Goal: Use online tool/utility: Utilize a website feature to perform a specific function

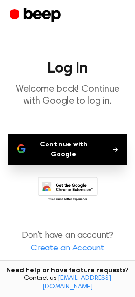
click at [79, 148] on button "Continue with Google" at bounding box center [68, 149] width 120 height 31
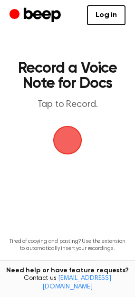
click at [62, 142] on span "button" at bounding box center [67, 140] width 31 height 31
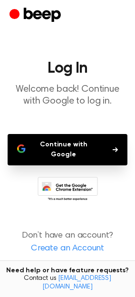
click at [50, 139] on button "Continue with Google" at bounding box center [68, 149] width 120 height 31
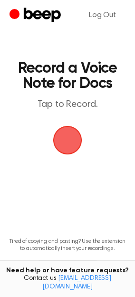
click at [67, 134] on span "button" at bounding box center [68, 140] width 38 height 38
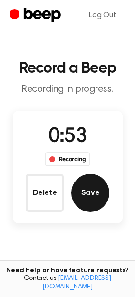
click at [101, 189] on button "Save" at bounding box center [90, 193] width 38 height 38
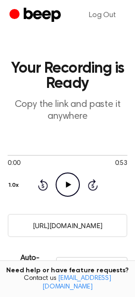
click at [65, 186] on icon "Play Audio" at bounding box center [68, 185] width 24 height 24
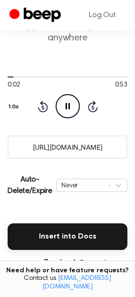
scroll to position [53, 0]
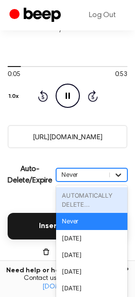
click at [121, 182] on div "option AUTOMATICALLY DELETE... focused disabled, 1 of 6. 6 results available. U…" at bounding box center [91, 174] width 71 height 13
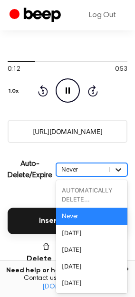
click at [121, 209] on div "Never" at bounding box center [91, 216] width 71 height 17
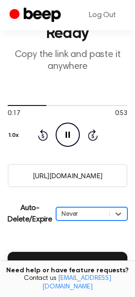
scroll to position [103, 0]
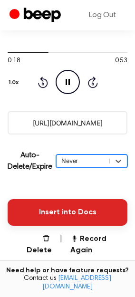
click at [96, 215] on button "Insert into Docs" at bounding box center [68, 212] width 120 height 27
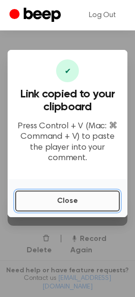
click at [97, 206] on button "Close" at bounding box center [67, 201] width 105 height 21
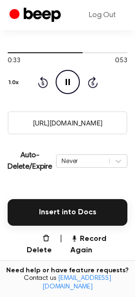
click at [68, 71] on icon "Pause Audio" at bounding box center [68, 82] width 24 height 24
click at [108, 124] on input "https://beep.audio/eR8G4cZ" at bounding box center [68, 122] width 120 height 23
click at [57, 188] on div "Insert into Docs" at bounding box center [68, 207] width 120 height 38
click at [60, 125] on input "https://beep.audio/eR8G4cZ" at bounding box center [68, 122] width 120 height 23
drag, startPoint x: 53, startPoint y: 149, endPoint x: 49, endPoint y: 153, distance: 5.8
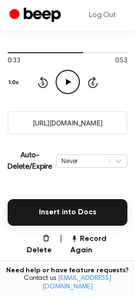
click at [49, 153] on div "Auto-Delete/Expire Never | Download" at bounding box center [68, 161] width 120 height 38
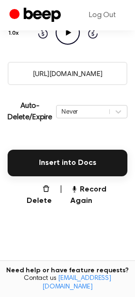
scroll to position [209, 0]
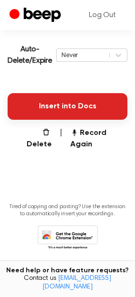
click at [72, 106] on button "Insert into Docs" at bounding box center [68, 106] width 120 height 27
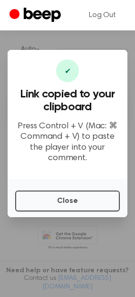
click at [80, 136] on p "Press Control + V (Mac: ⌘ Command + V) to paste the player into your comment." at bounding box center [67, 142] width 105 height 43
click at [70, 70] on div "✔" at bounding box center [67, 70] width 23 height 23
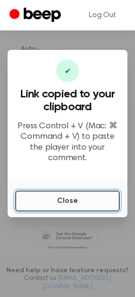
click at [58, 205] on button "Close" at bounding box center [67, 201] width 105 height 21
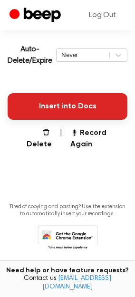
click at [54, 97] on button "Insert into Docs" at bounding box center [68, 106] width 120 height 27
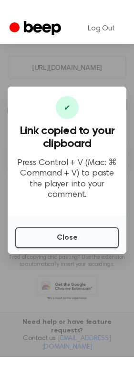
scroll to position [138, 0]
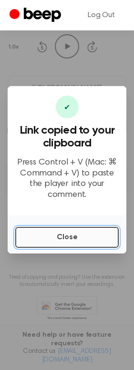
click at [79, 239] on button "Close" at bounding box center [66, 237] width 103 height 21
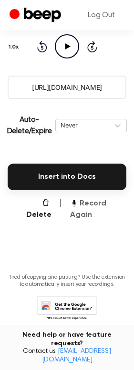
click at [95, 202] on button "Record Again" at bounding box center [98, 209] width 56 height 23
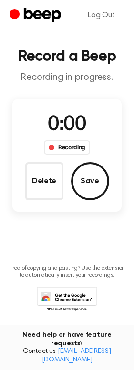
scroll to position [3, 0]
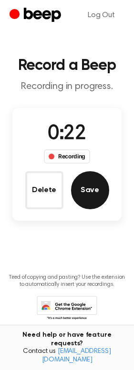
click at [82, 188] on button "Save" at bounding box center [90, 190] width 38 height 38
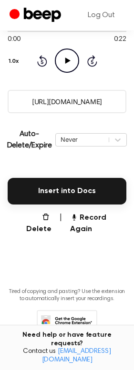
scroll to position [127, 0]
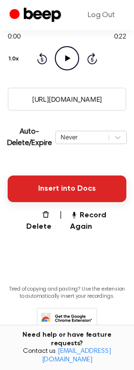
click at [79, 187] on button "Insert into Docs" at bounding box center [67, 189] width 118 height 27
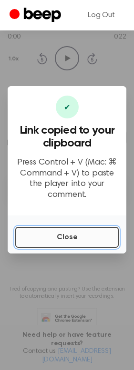
click at [51, 236] on button "Close" at bounding box center [66, 237] width 103 height 21
